Goal: Transaction & Acquisition: Purchase product/service

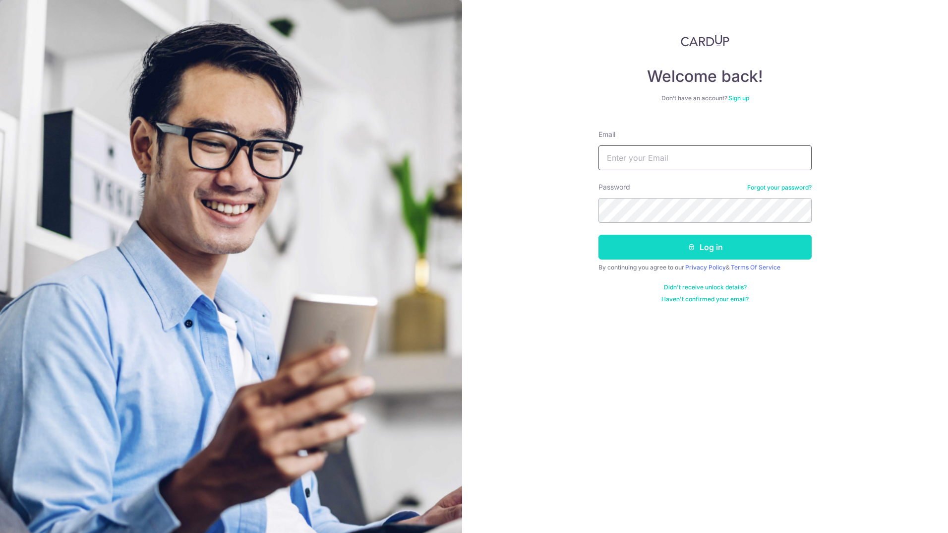
type input "mark_tamayo06@yahoo.com"
click at [700, 245] on button "Log in" at bounding box center [705, 247] width 213 height 25
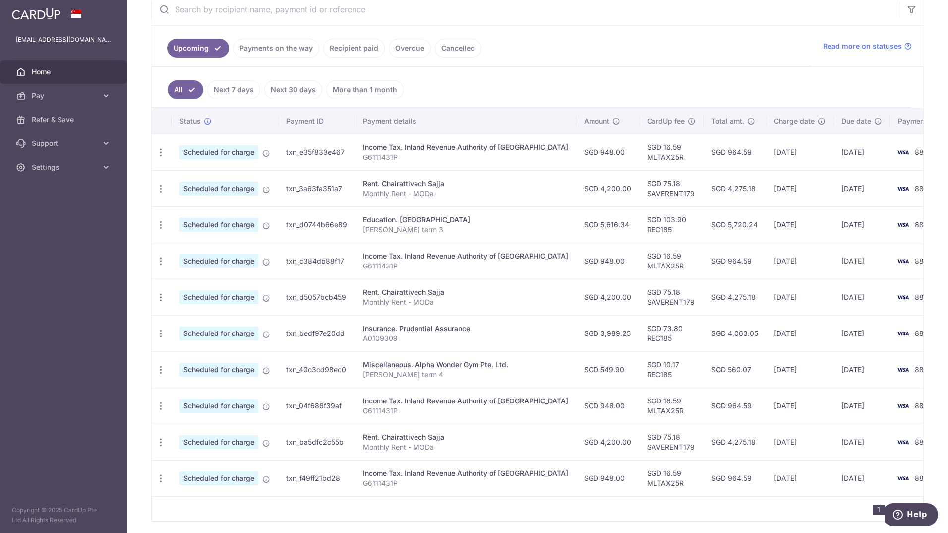
scroll to position [239, 0]
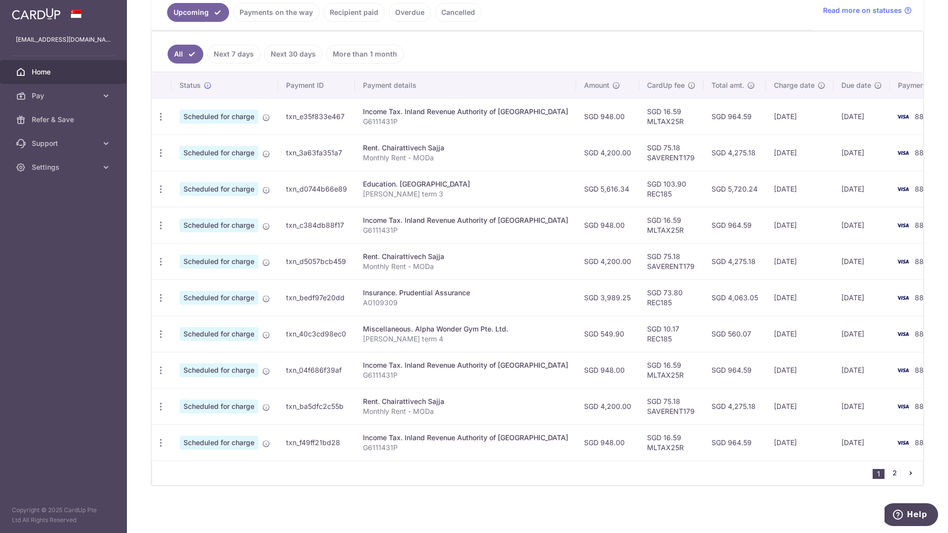
click at [892, 475] on link "2" at bounding box center [895, 473] width 12 height 12
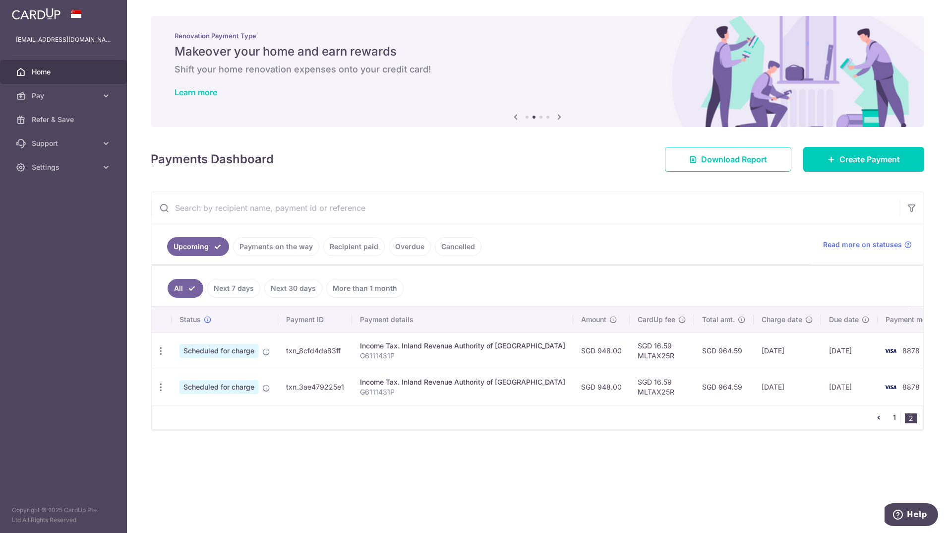
click at [895, 418] on link "1" at bounding box center [895, 417] width 12 height 12
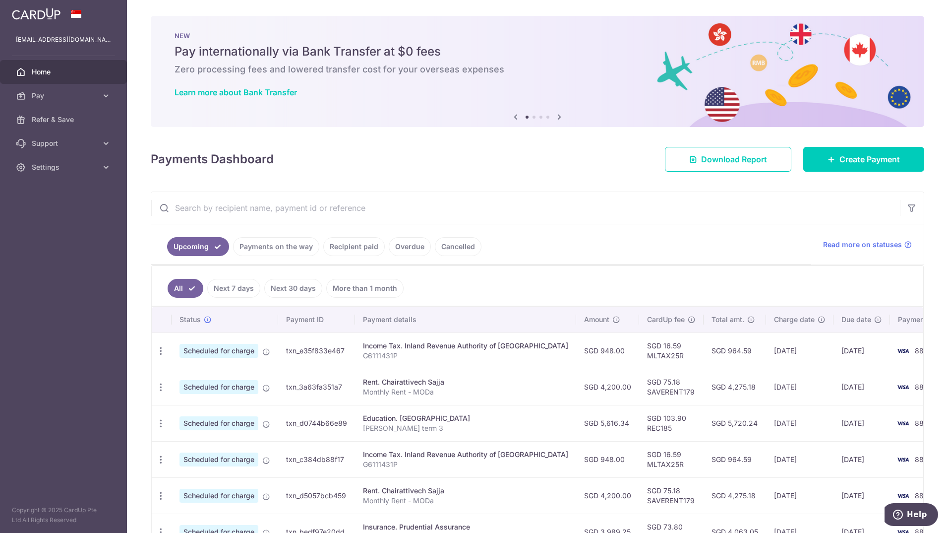
click at [361, 250] on link "Recipient paid" at bounding box center [354, 246] width 62 height 19
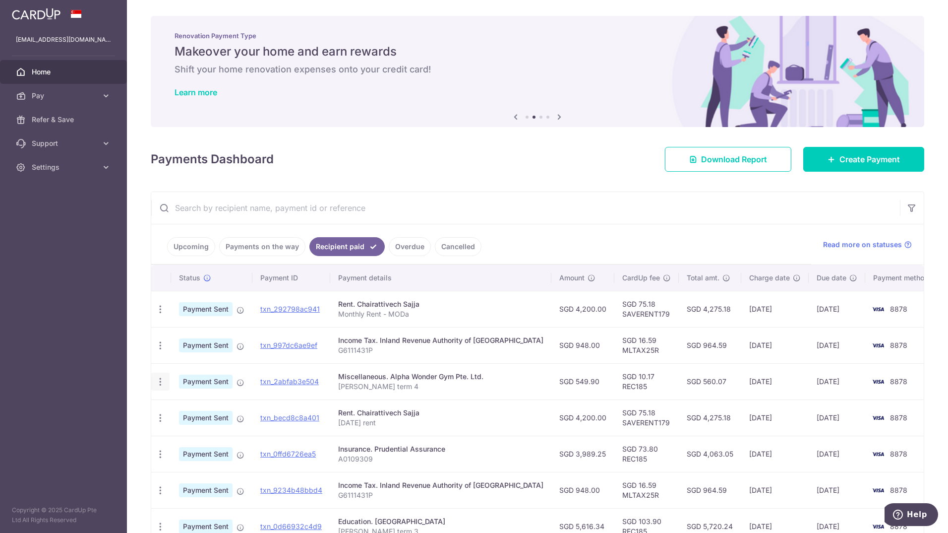
click at [159, 383] on icon "button" at bounding box center [160, 381] width 10 height 10
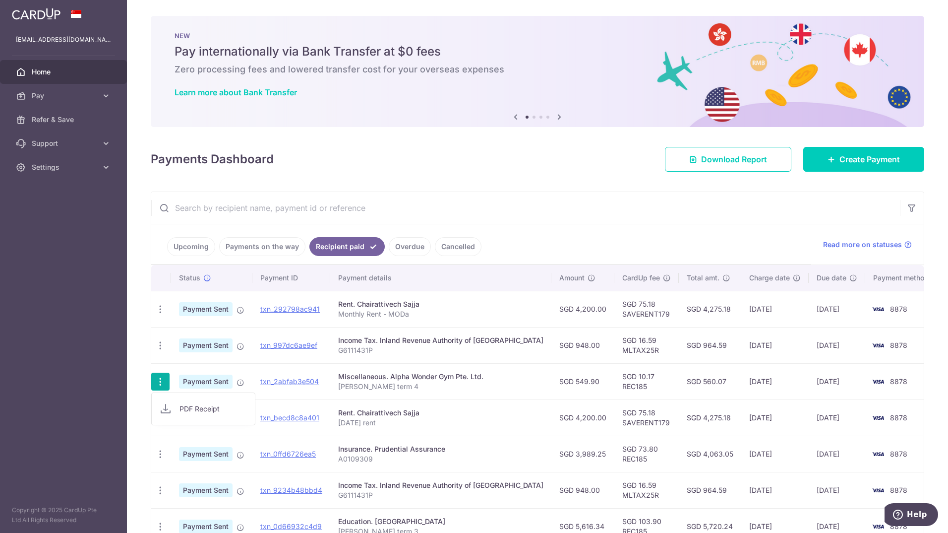
click at [411, 244] on link "Overdue" at bounding box center [410, 246] width 42 height 19
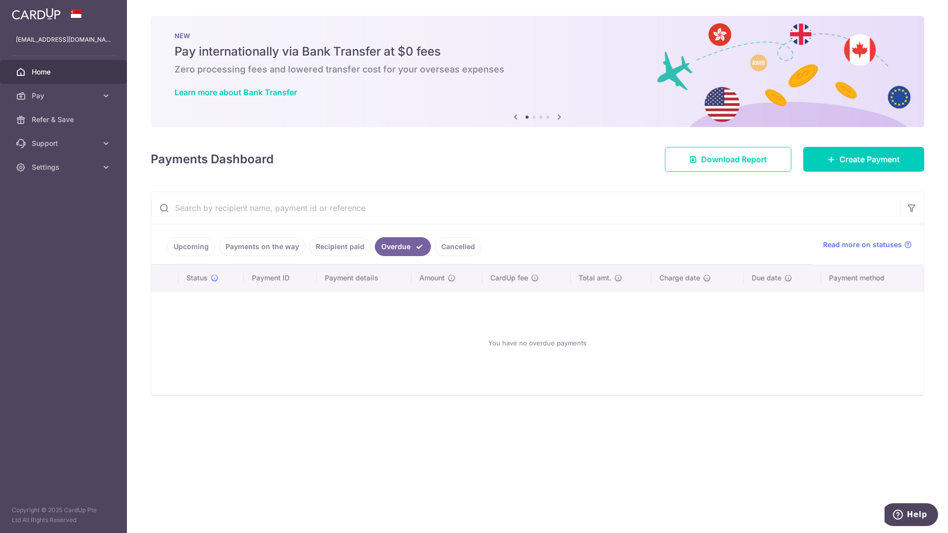
click at [450, 245] on link "Cancelled" at bounding box center [458, 246] width 47 height 19
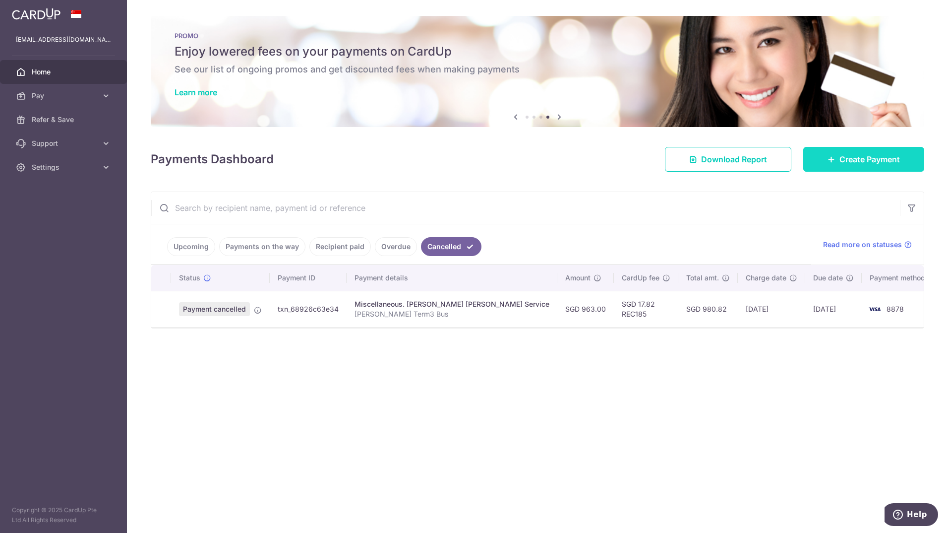
click at [849, 169] on link "Create Payment" at bounding box center [864, 159] width 121 height 25
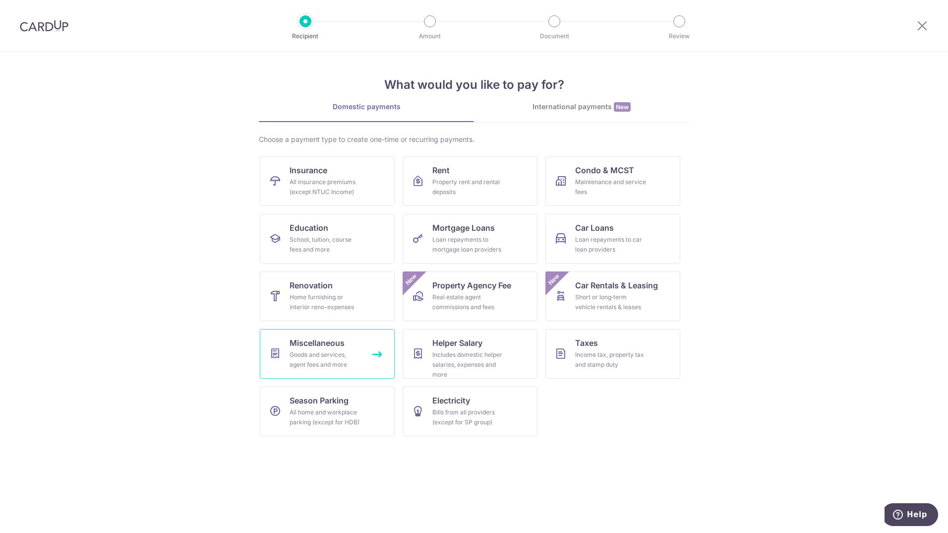
click at [363, 358] on link "Miscellaneous Goods and services, agent fees and more" at bounding box center [327, 354] width 135 height 50
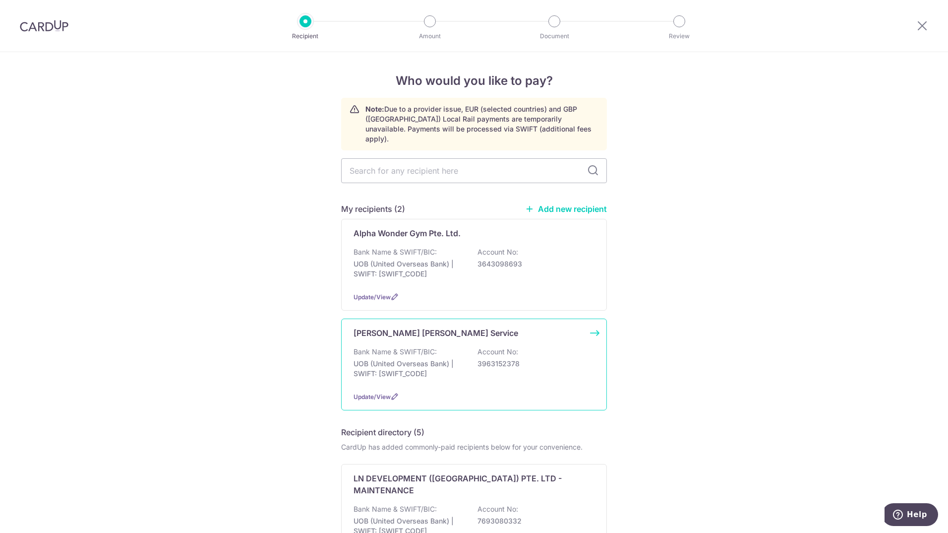
click at [468, 336] on div "Zheng Xing Yun Service Bank Name & SWIFT/BIC: UOB (United Overseas Bank) | SWIF…" at bounding box center [474, 364] width 266 height 92
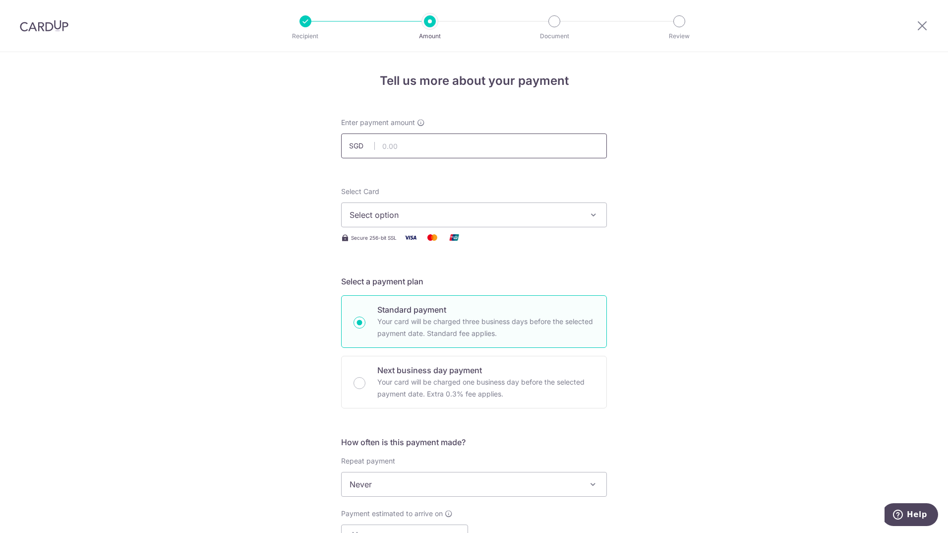
click at [441, 148] on input "text" at bounding box center [474, 145] width 266 height 25
type input "963.00"
click at [676, 250] on div "Tell us more about your payment Enter payment amount SGD 963.00 963.00 Select C…" at bounding box center [474, 500] width 948 height 897
click at [554, 209] on span "Select option" at bounding box center [465, 215] width 231 height 12
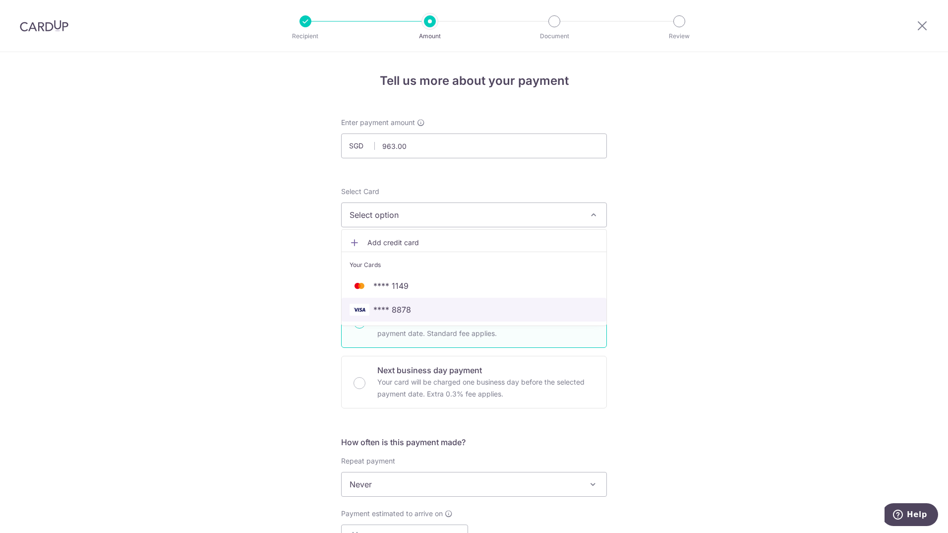
click at [517, 312] on span "**** 8878" at bounding box center [474, 310] width 249 height 12
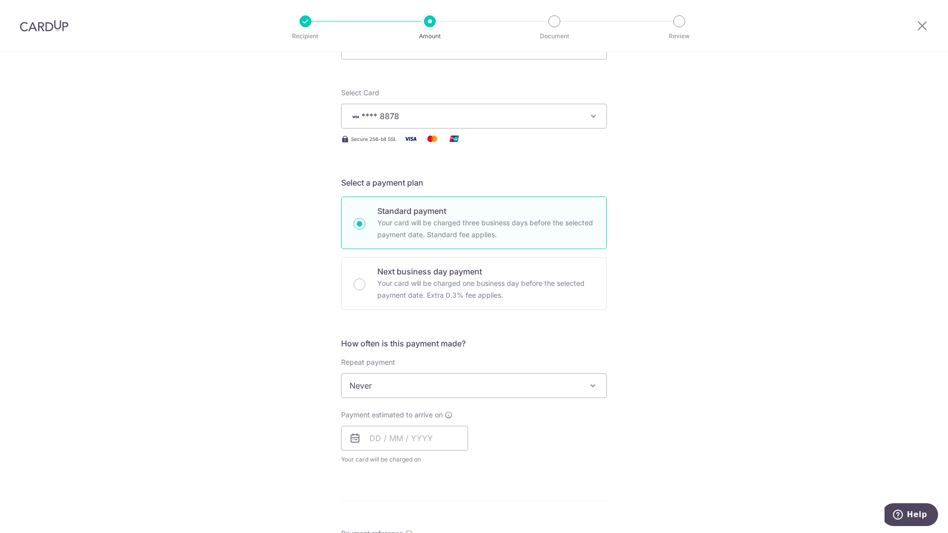
scroll to position [99, 0]
click at [569, 389] on span "Never" at bounding box center [474, 385] width 265 height 24
click at [664, 386] on div "Tell us more about your payment Enter payment amount SGD 963.00 963.00 Select C…" at bounding box center [474, 406] width 948 height 907
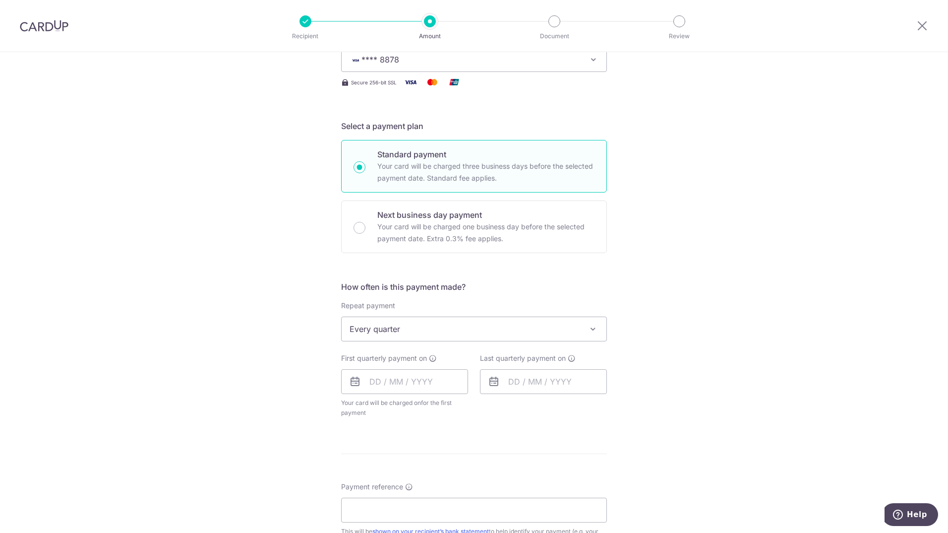
scroll to position [248, 0]
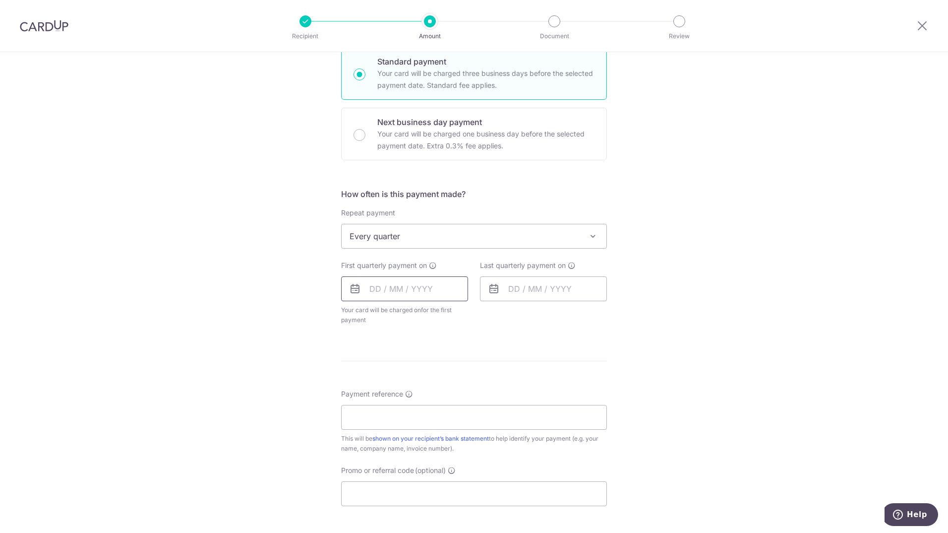
click at [423, 289] on input "text" at bounding box center [404, 288] width 127 height 25
click at [592, 239] on span at bounding box center [593, 236] width 12 height 12
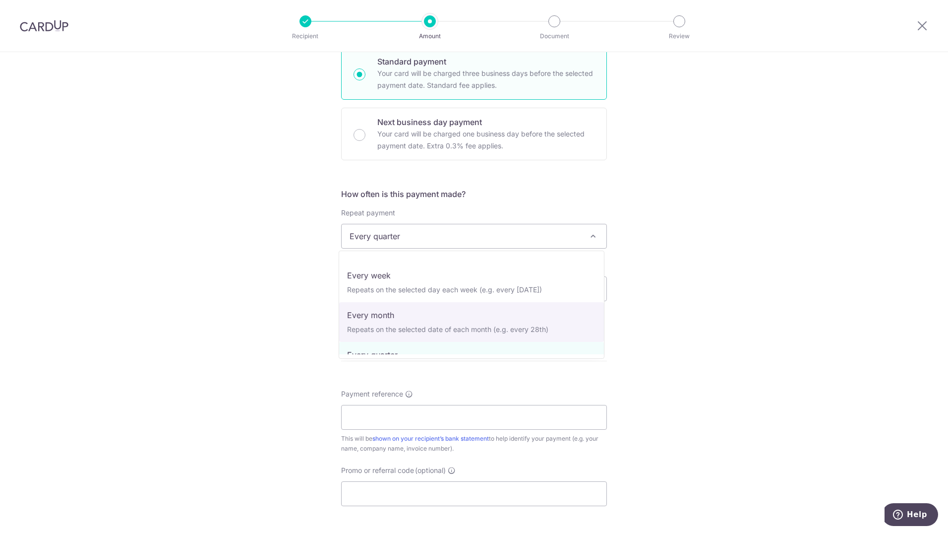
scroll to position [0, 0]
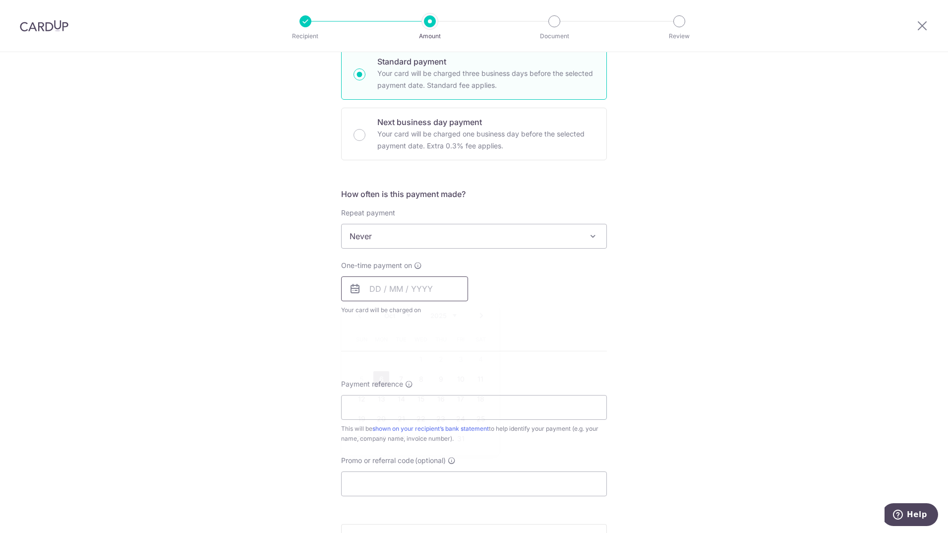
click at [408, 285] on input "text" at bounding box center [404, 288] width 127 height 25
click at [549, 316] on div "How often is this payment made? Repeat payment Never Every week Every month Eve…" at bounding box center [474, 255] width 266 height 135
click at [551, 243] on span "Never" at bounding box center [474, 236] width 265 height 24
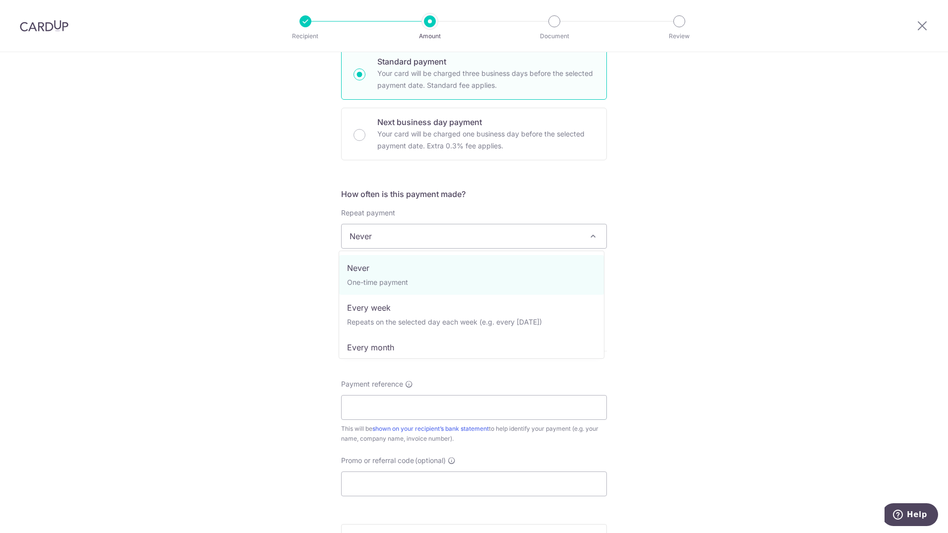
click at [661, 273] on div "Tell us more about your payment Enter payment amount SGD 963.00 963.00 Select C…" at bounding box center [474, 252] width 948 height 897
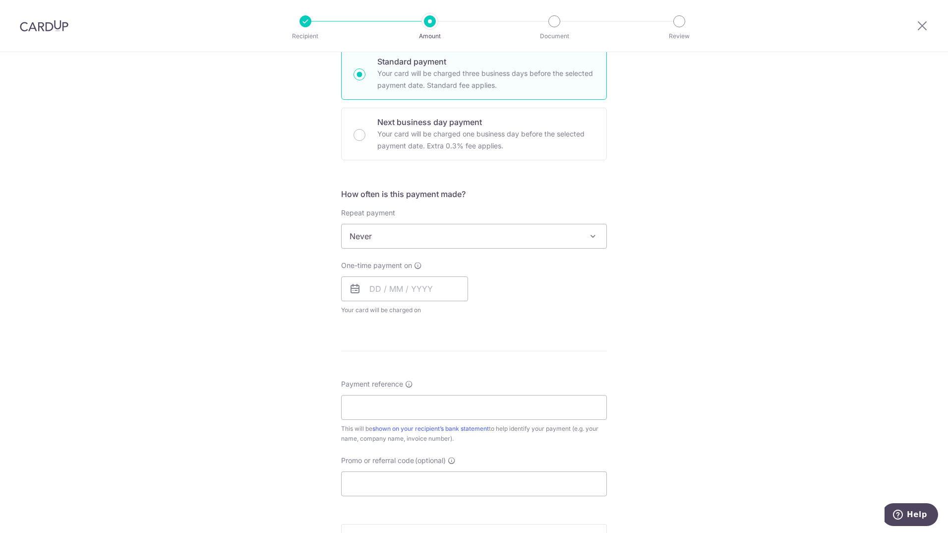
click at [593, 242] on span at bounding box center [593, 236] width 12 height 12
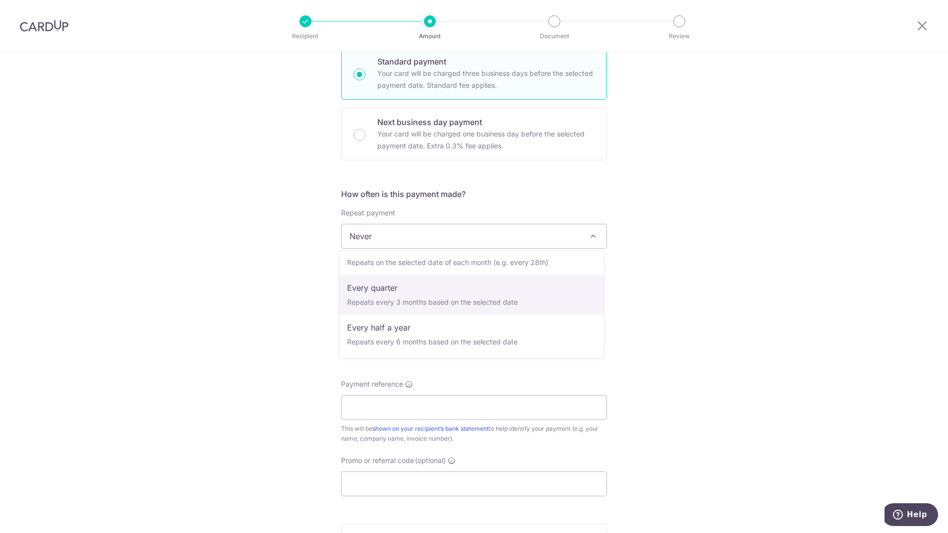
select select "4"
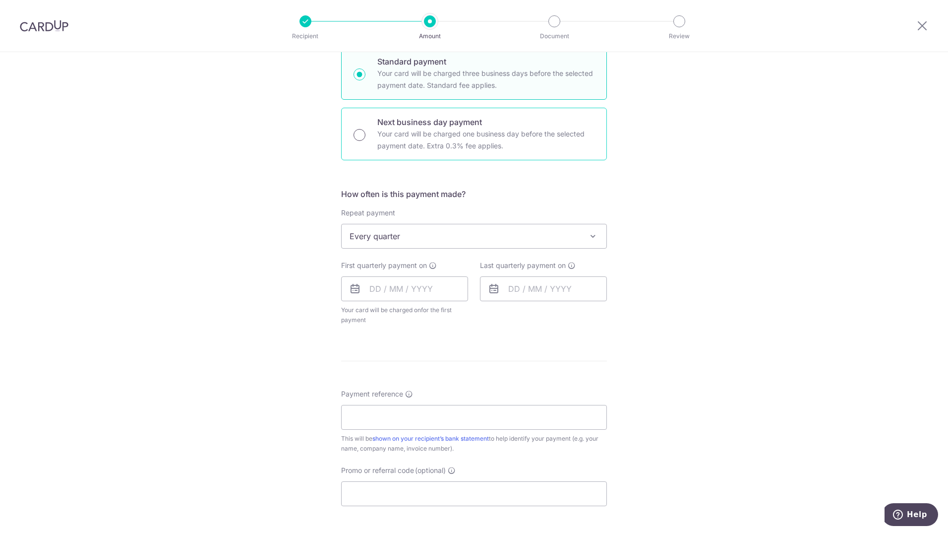
click at [361, 136] on input "Next business day payment Your card will be charged one business day before the…" at bounding box center [360, 135] width 12 height 12
radio input "true"
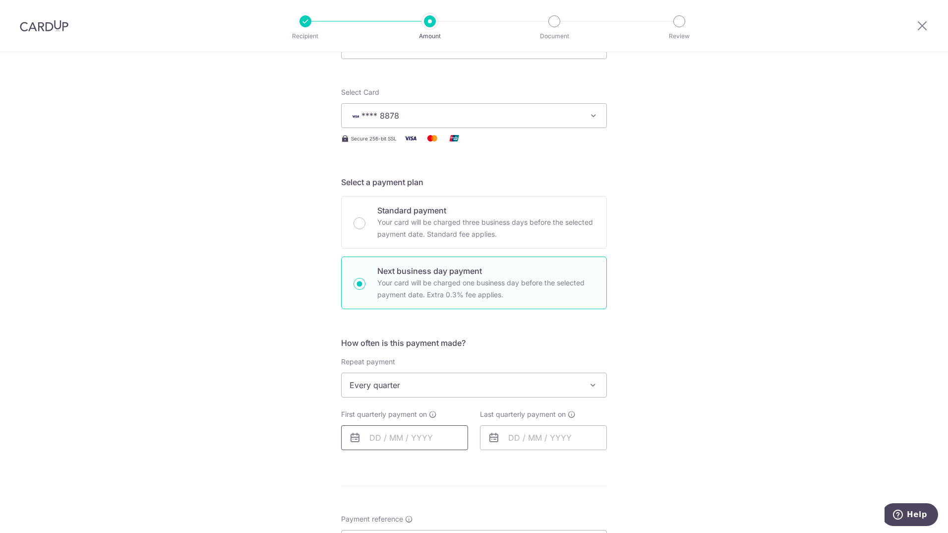
click at [427, 433] on input "text" at bounding box center [404, 437] width 127 height 25
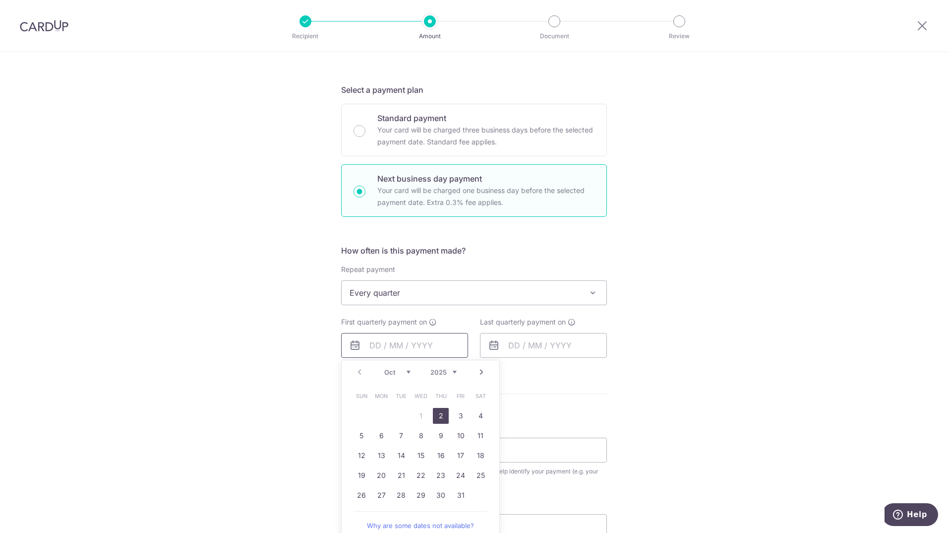
scroll to position [198, 0]
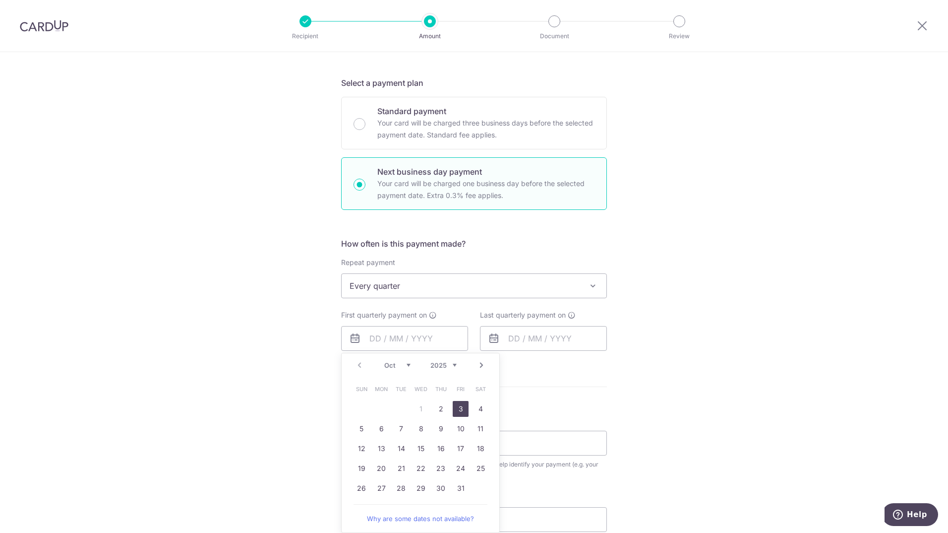
click at [455, 410] on link "3" at bounding box center [461, 409] width 16 height 16
type input "[DATE]"
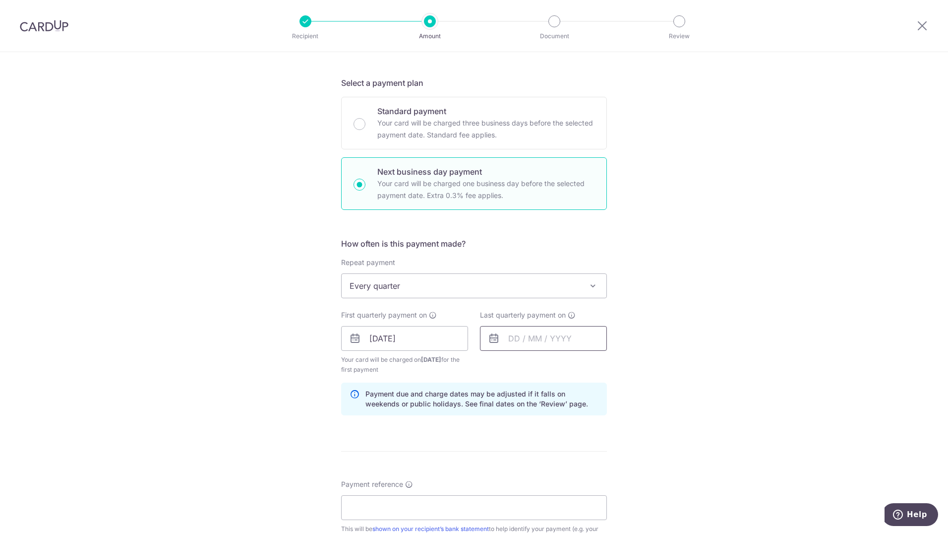
click at [572, 342] on input "text" at bounding box center [543, 338] width 127 height 25
click at [616, 365] on link "Next" at bounding box center [621, 365] width 12 height 12
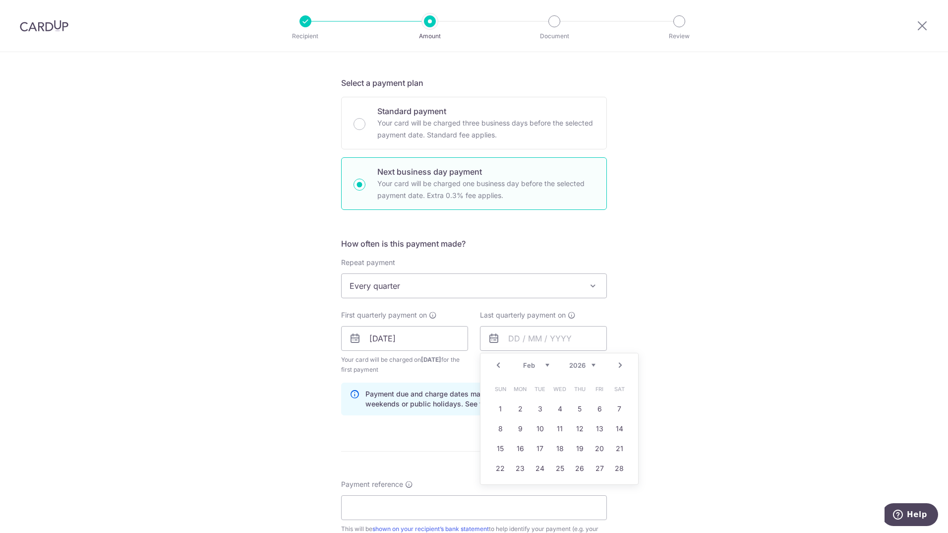
click at [495, 365] on link "Prev" at bounding box center [499, 365] width 12 height 12
click at [514, 427] on link "5" at bounding box center [520, 429] width 16 height 16
click at [517, 340] on input "05/01/2026" at bounding box center [543, 338] width 127 height 25
click at [581, 427] on link "8" at bounding box center [580, 429] width 16 height 16
type input "08/01/2026"
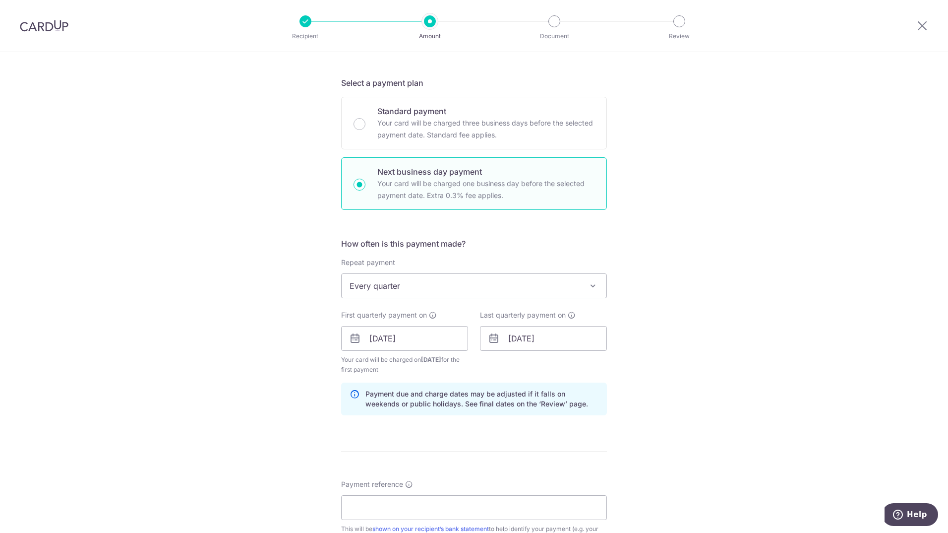
click at [689, 396] on div "Tell us more about your payment Enter payment amount SGD 963.00 963.00 Select C…" at bounding box center [474, 352] width 948 height 996
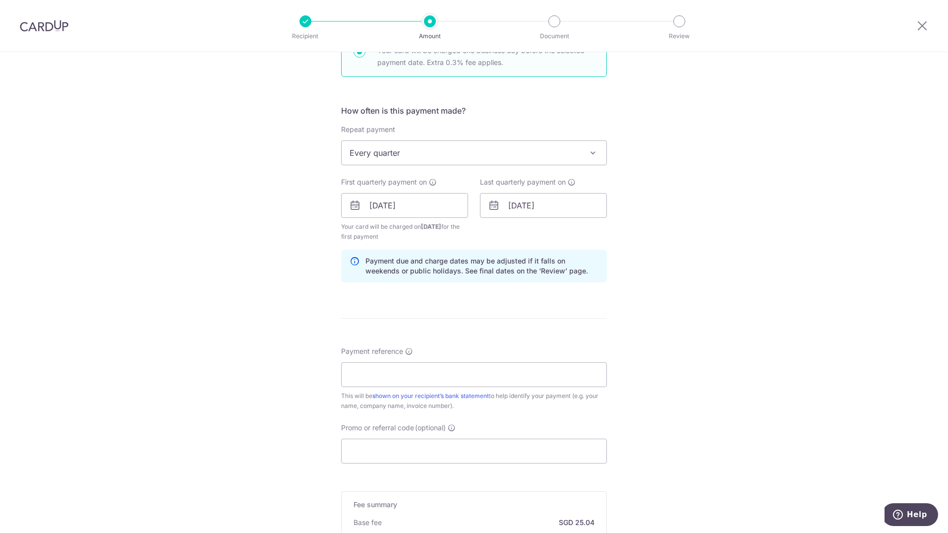
scroll to position [347, 0]
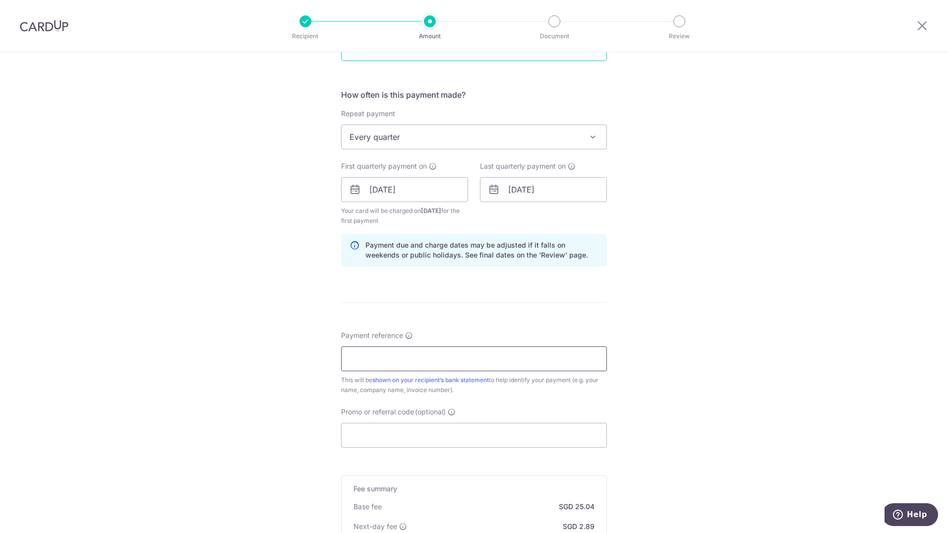
click at [526, 361] on input "Payment reference" at bounding box center [474, 358] width 266 height 25
type input "zoe tamayo term 4"
click at [463, 436] on input "Promo or referral code (optional)" at bounding box center [474, 435] width 266 height 25
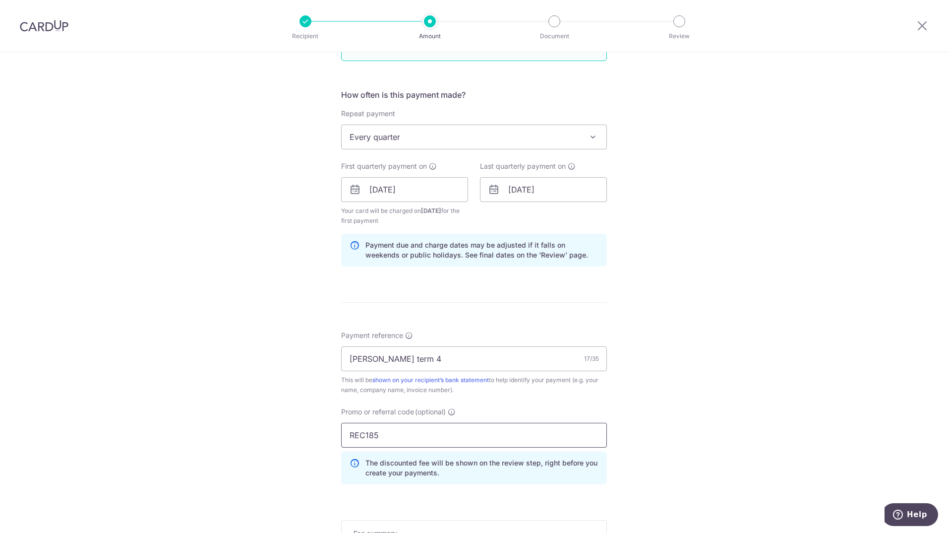
type input "REC185"
click at [611, 393] on div "Tell us more about your payment Enter payment amount SGD 963.00 963.00 Select C…" at bounding box center [474, 225] width 948 height 1041
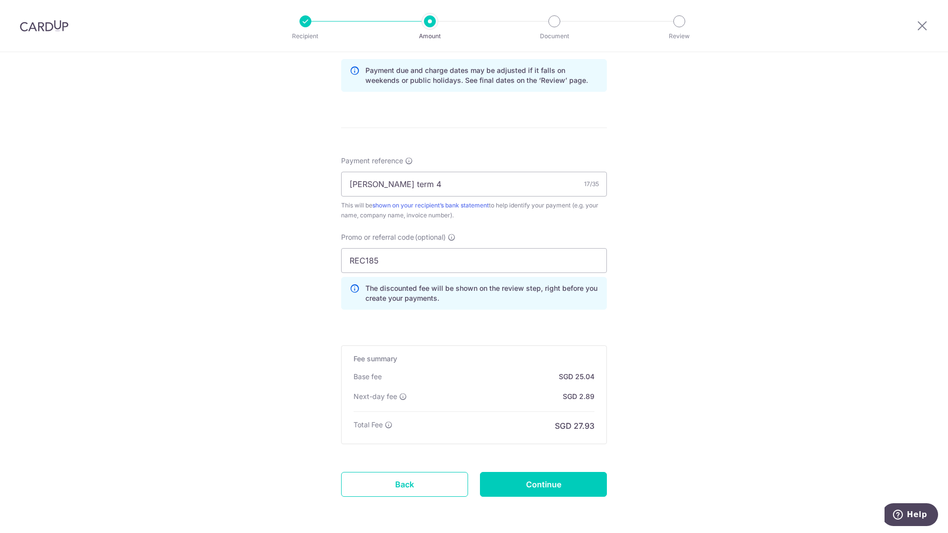
scroll to position [546, 0]
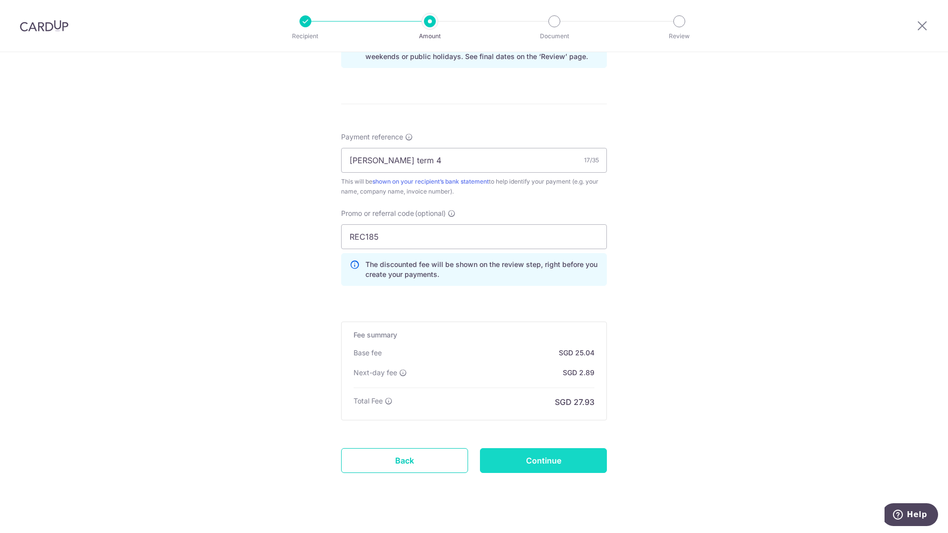
click at [583, 461] on input "Continue" at bounding box center [543, 460] width 127 height 25
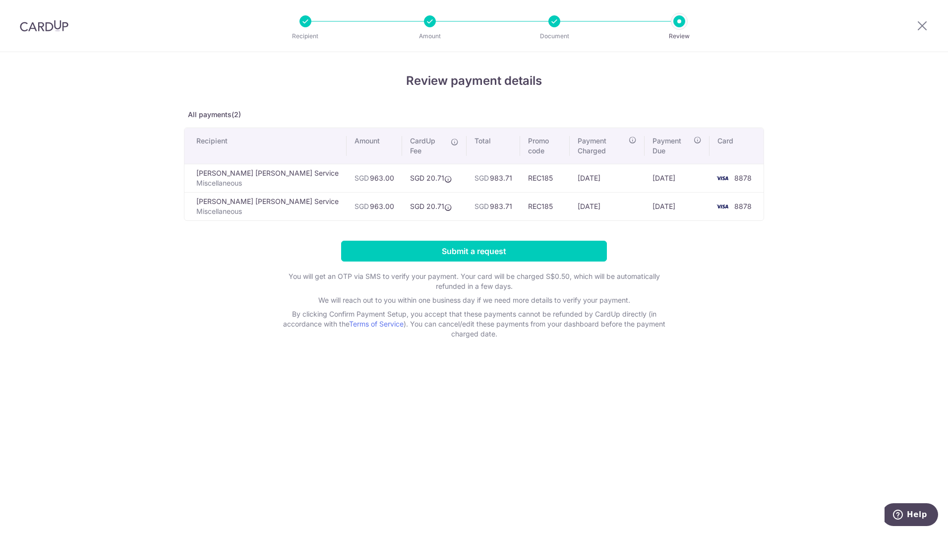
click at [555, 32] on p "Document" at bounding box center [554, 36] width 73 height 10
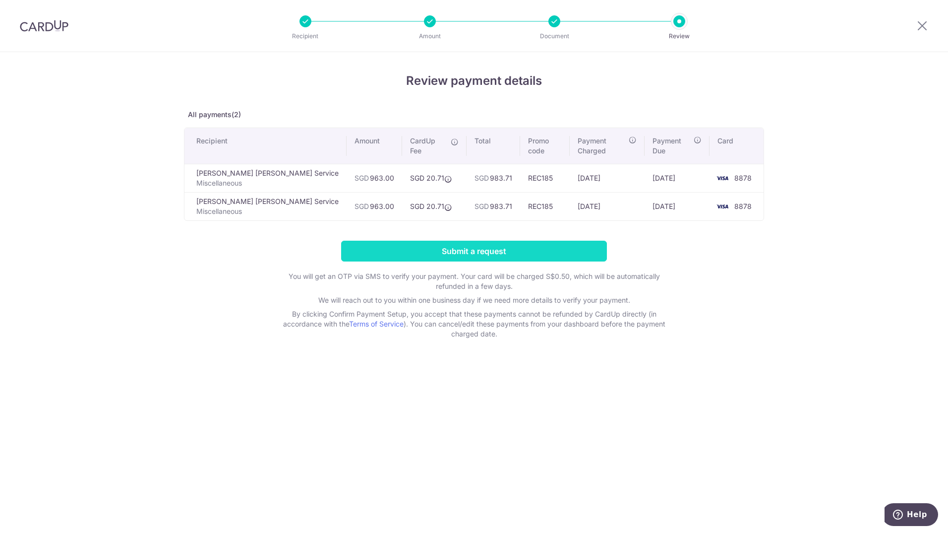
click at [529, 243] on input "Submit a request" at bounding box center [474, 251] width 266 height 21
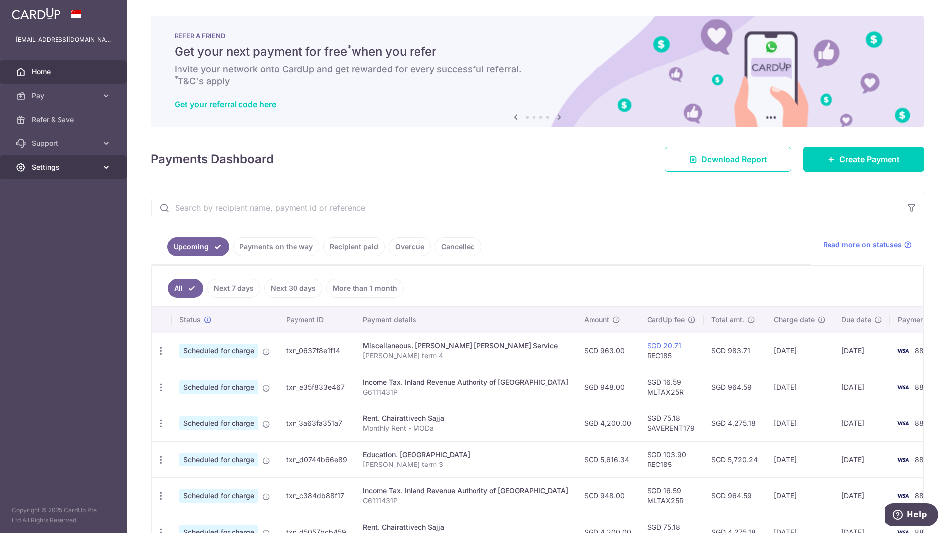
click at [105, 170] on icon at bounding box center [106, 167] width 10 height 10
click at [51, 213] on span "Logout" at bounding box center [64, 215] width 65 height 10
